Goal: Communication & Community: Answer question/provide support

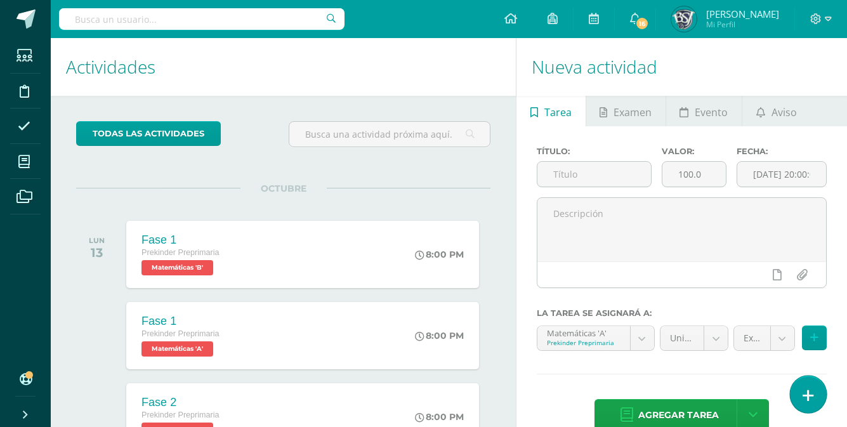
click at [823, 398] on link at bounding box center [808, 394] width 36 height 37
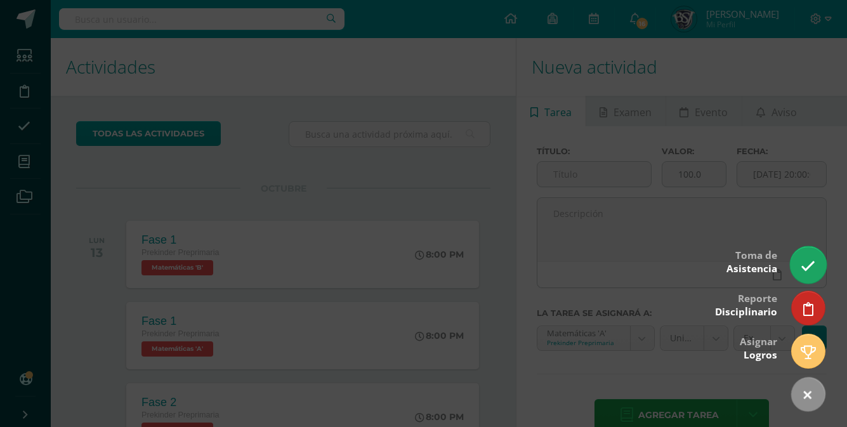
click at [813, 267] on icon at bounding box center [808, 266] width 15 height 15
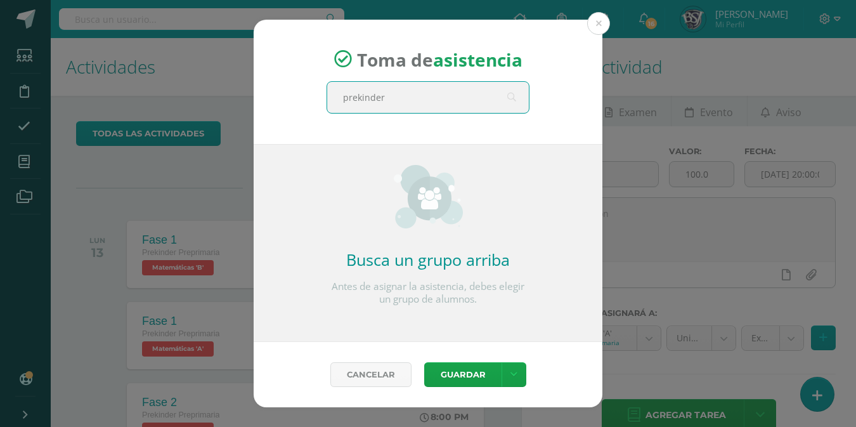
type input "prekinder a"
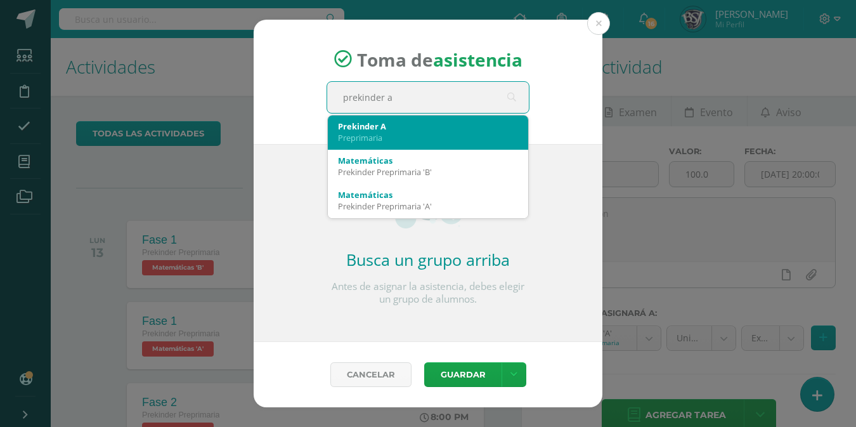
click at [398, 131] on div "Prekinder A" at bounding box center [428, 126] width 180 height 11
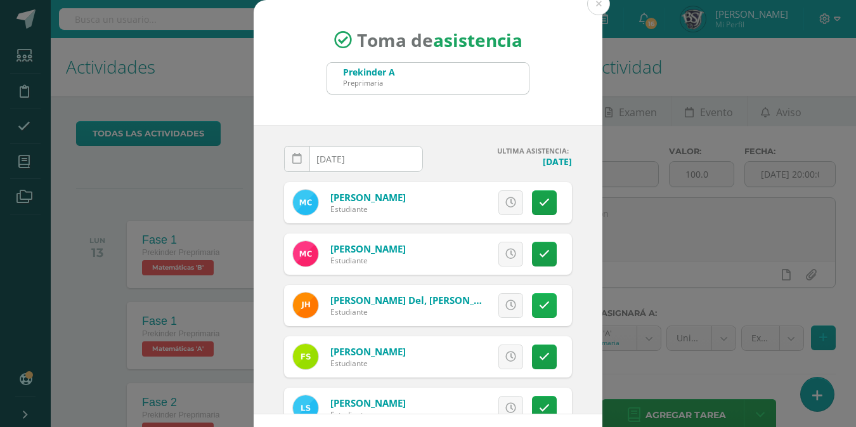
click at [539, 304] on icon at bounding box center [544, 305] width 11 height 11
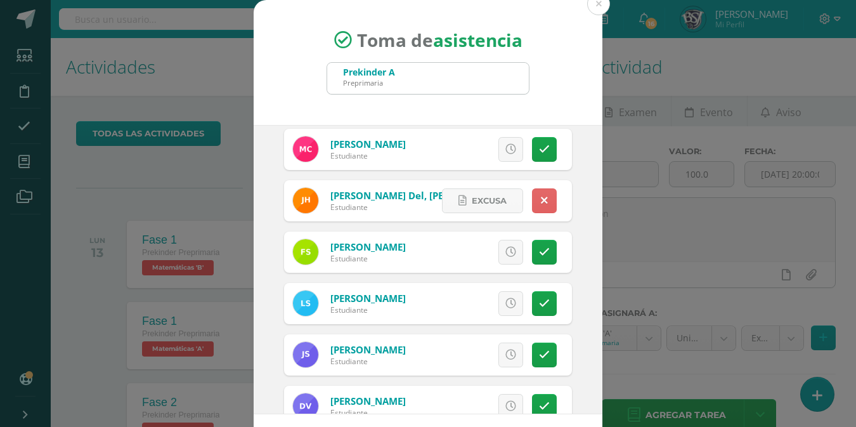
scroll to position [138, 0]
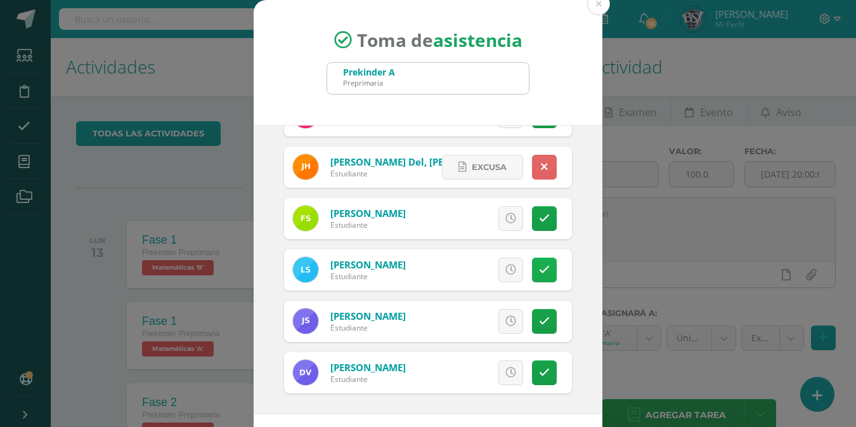
click at [539, 265] on icon at bounding box center [544, 270] width 11 height 11
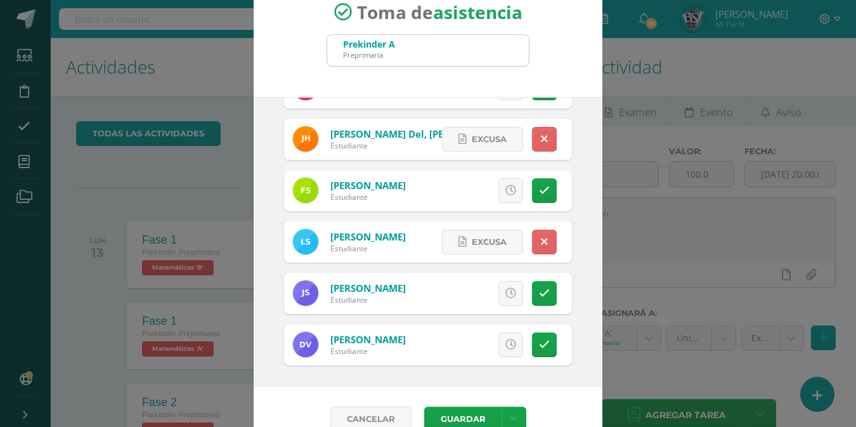
scroll to position [53, 0]
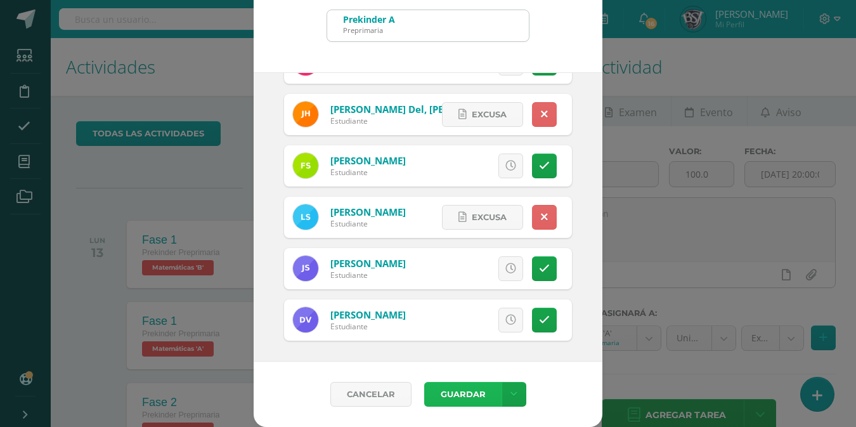
click at [460, 394] on button "Guardar" at bounding box center [462, 394] width 77 height 25
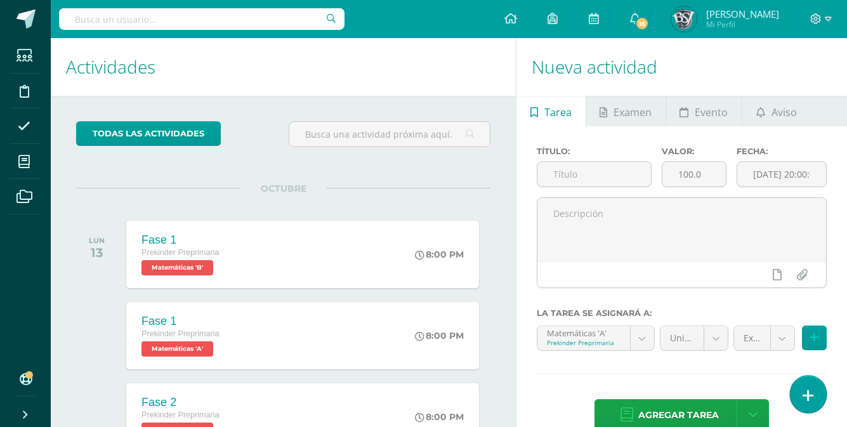
click at [802, 384] on link at bounding box center [808, 394] width 36 height 37
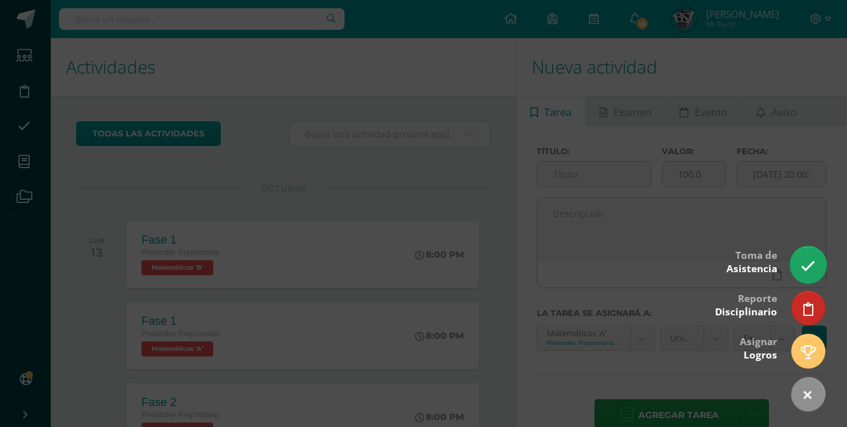
click at [806, 265] on icon at bounding box center [808, 266] width 15 height 15
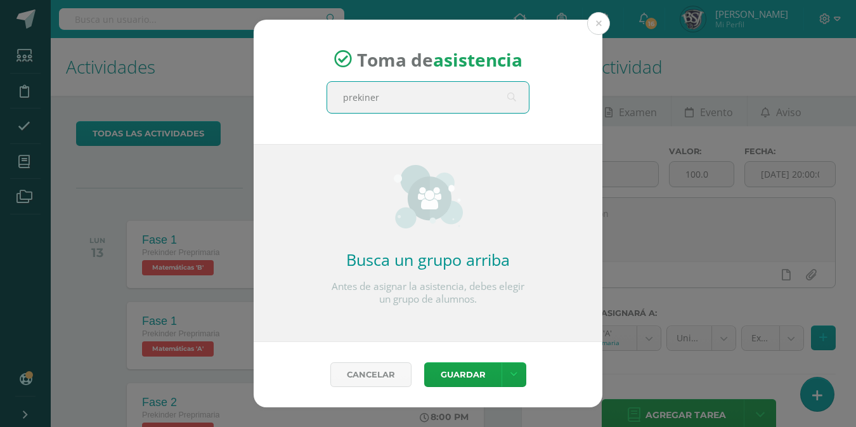
type input "prekiner a"
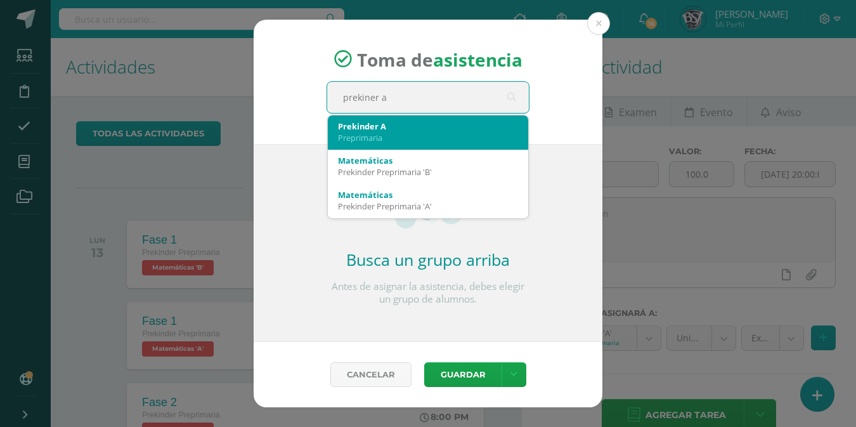
click at [501, 140] on div "Preprimaria" at bounding box center [428, 137] width 180 height 11
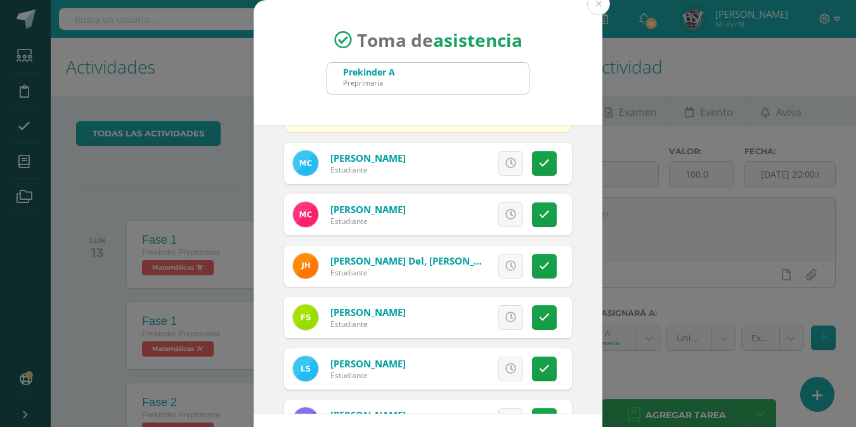
scroll to position [256, 0]
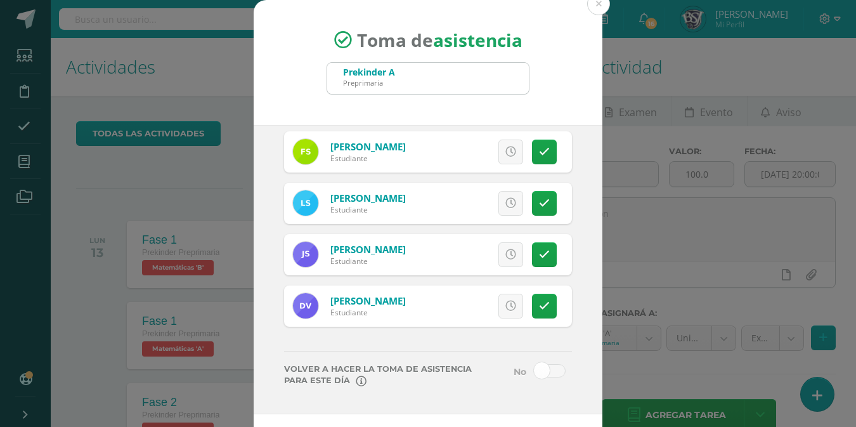
click at [534, 373] on span at bounding box center [550, 370] width 32 height 13
click at [0, 0] on input "checkbox" at bounding box center [0, 0] width 0 height 0
click at [499, 210] on link at bounding box center [511, 203] width 25 height 25
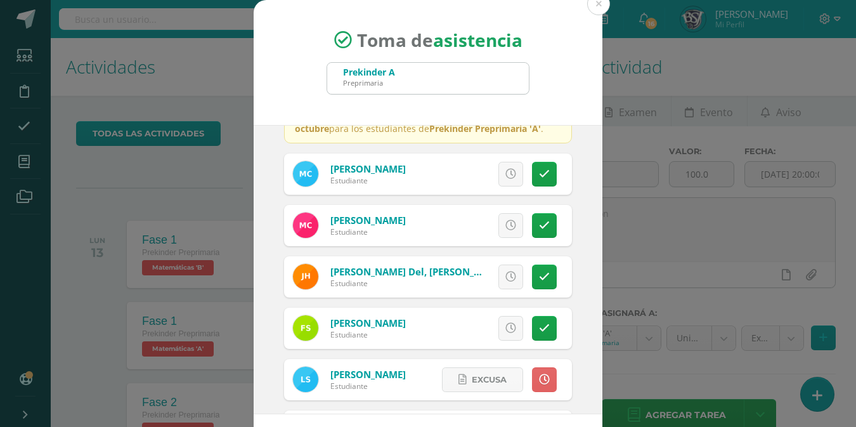
scroll to position [75, 0]
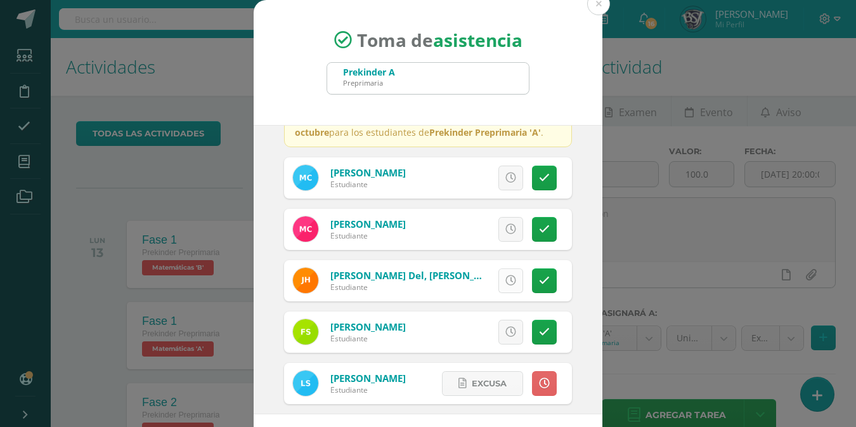
click at [506, 279] on icon at bounding box center [511, 280] width 11 height 11
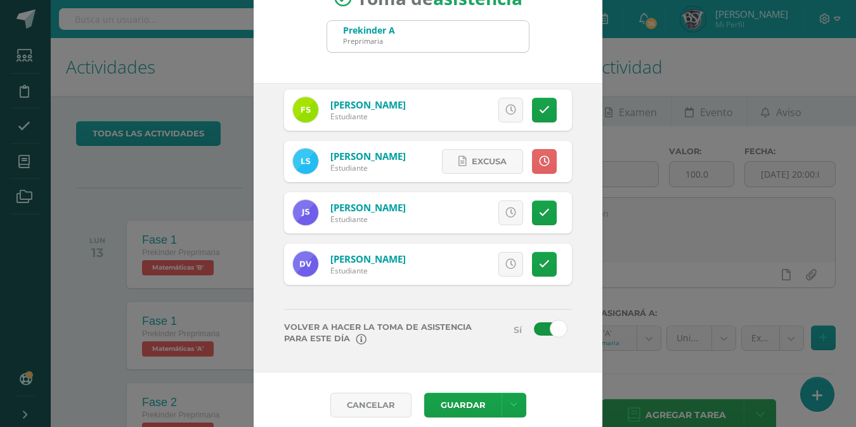
scroll to position [53, 0]
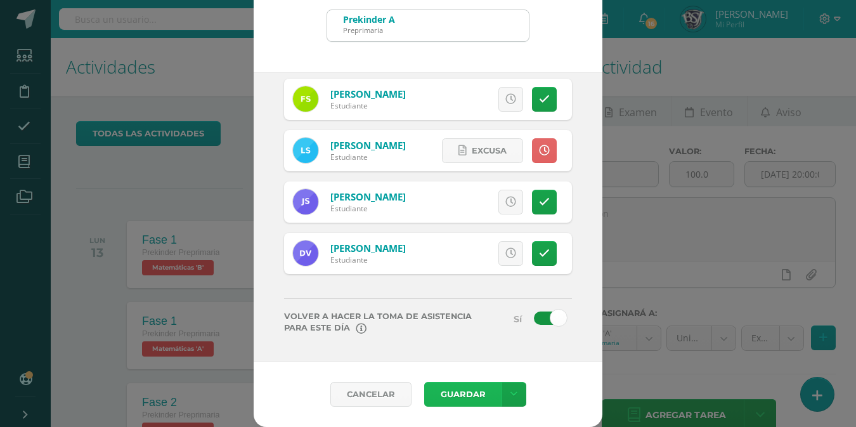
click at [447, 397] on button "Guardar" at bounding box center [462, 394] width 77 height 25
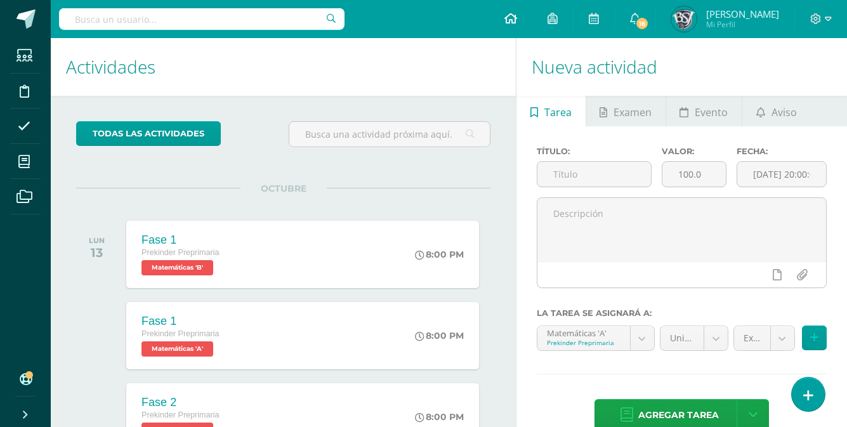
click at [532, 18] on link at bounding box center [510, 19] width 43 height 38
